Goal: Information Seeking & Learning: Learn about a topic

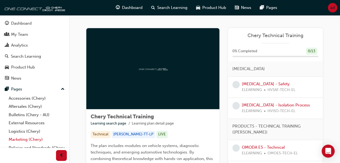
scroll to position [33, 0]
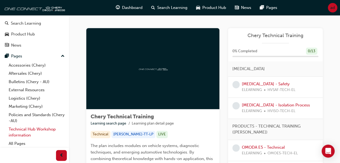
click at [18, 130] on link "Technical Hub Workshop information" at bounding box center [36, 132] width 60 height 14
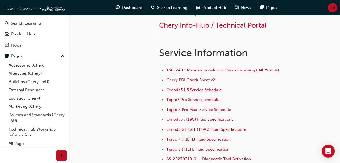
scroll to position [347, 0]
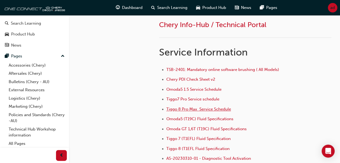
click at [193, 109] on span "Tiggo 8 Pro Max Service Schedule" at bounding box center [198, 109] width 65 height 5
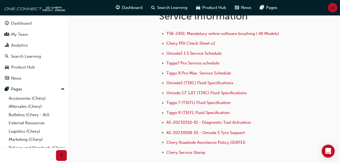
scroll to position [384, 0]
click at [194, 110] on span "Tiggo 8 (T1EFL Fluid Specification" at bounding box center [197, 112] width 63 height 5
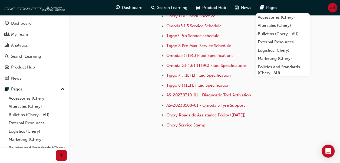
scroll to position [410, 0]
drag, startPoint x: 231, startPoint y: 83, endPoint x: 204, endPoint y: 86, distance: 27.0
click at [204, 86] on li "Tiggo 8 (T1EFL Fluid Specification" at bounding box center [248, 86] width 165 height 8
drag, startPoint x: 204, startPoint y: 86, endPoint x: 192, endPoint y: 82, distance: 12.8
click at [192, 83] on span "Tiggo 8 (T1EFL Fluid Specification" at bounding box center [197, 85] width 63 height 5
